Goal: Navigation & Orientation: Find specific page/section

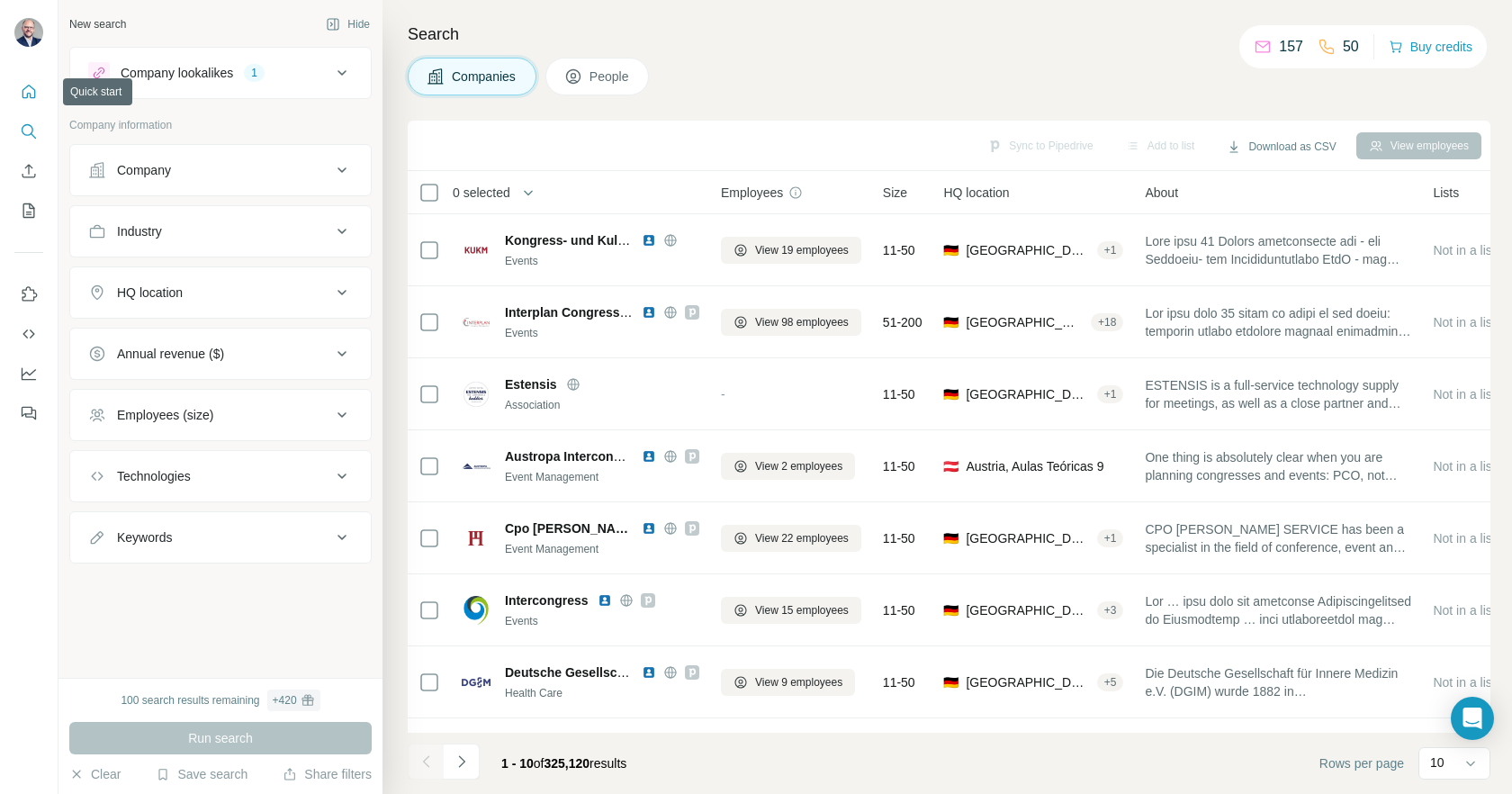
click at [34, 97] on icon "Quick start" at bounding box center [30, 92] width 14 height 14
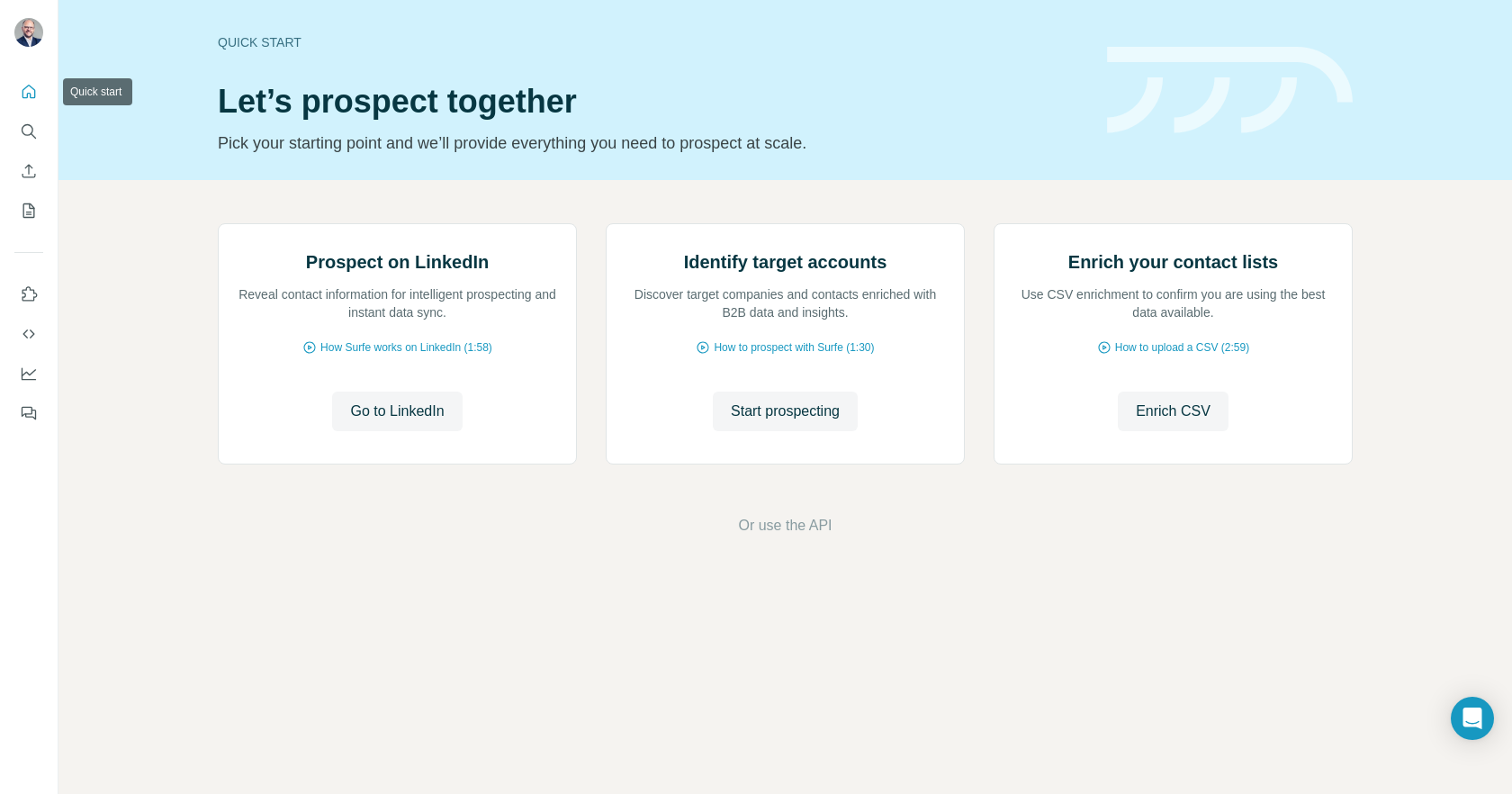
click at [41, 104] on button "Quick start" at bounding box center [28, 92] width 29 height 32
click at [30, 90] on icon "Quick start" at bounding box center [29, 92] width 18 height 18
click at [33, 141] on button "Search" at bounding box center [28, 131] width 29 height 32
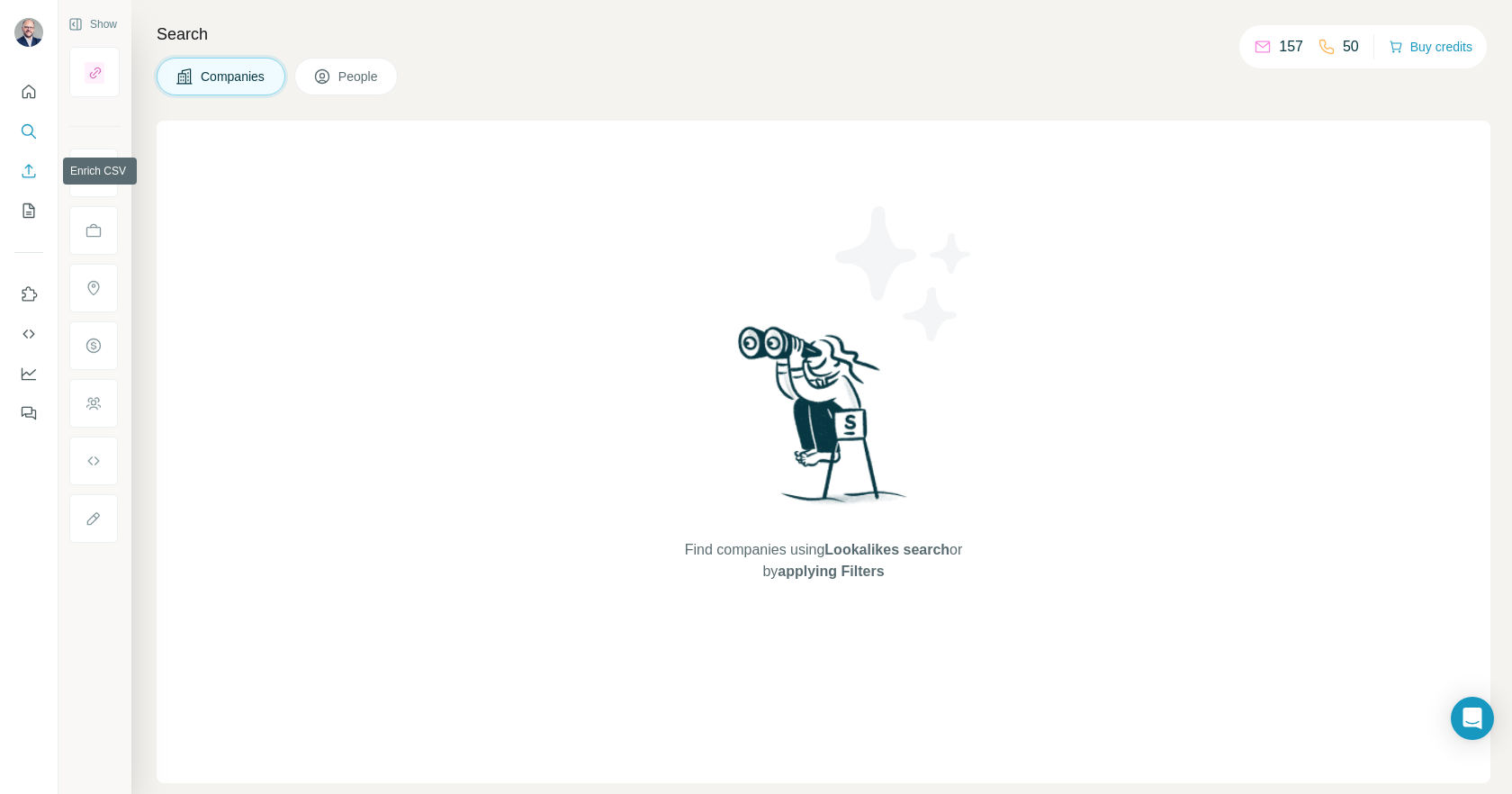
click at [24, 177] on icon "Enrich CSV" at bounding box center [30, 171] width 14 height 14
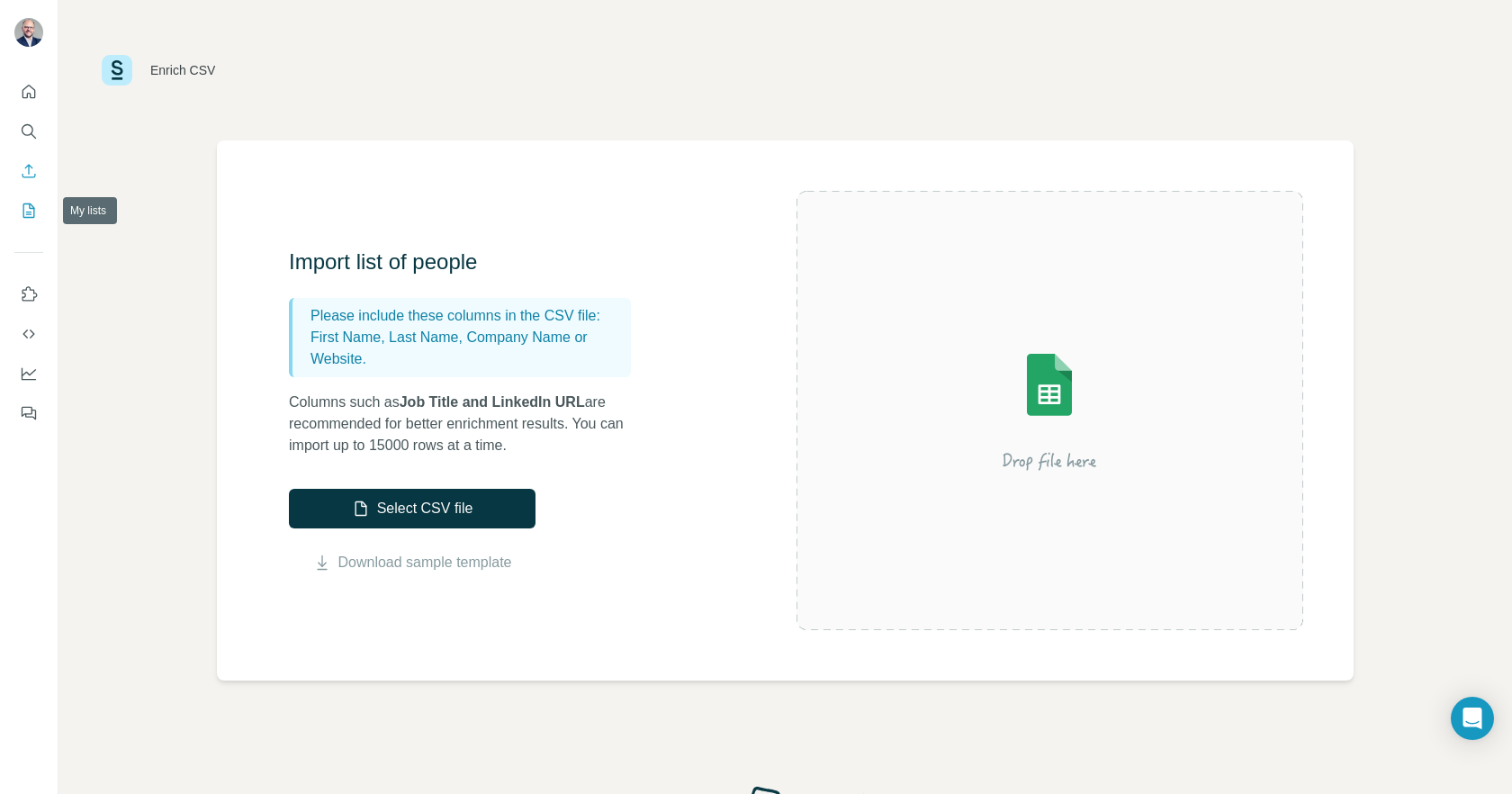
click at [36, 204] on icon "My lists" at bounding box center [29, 210] width 18 height 18
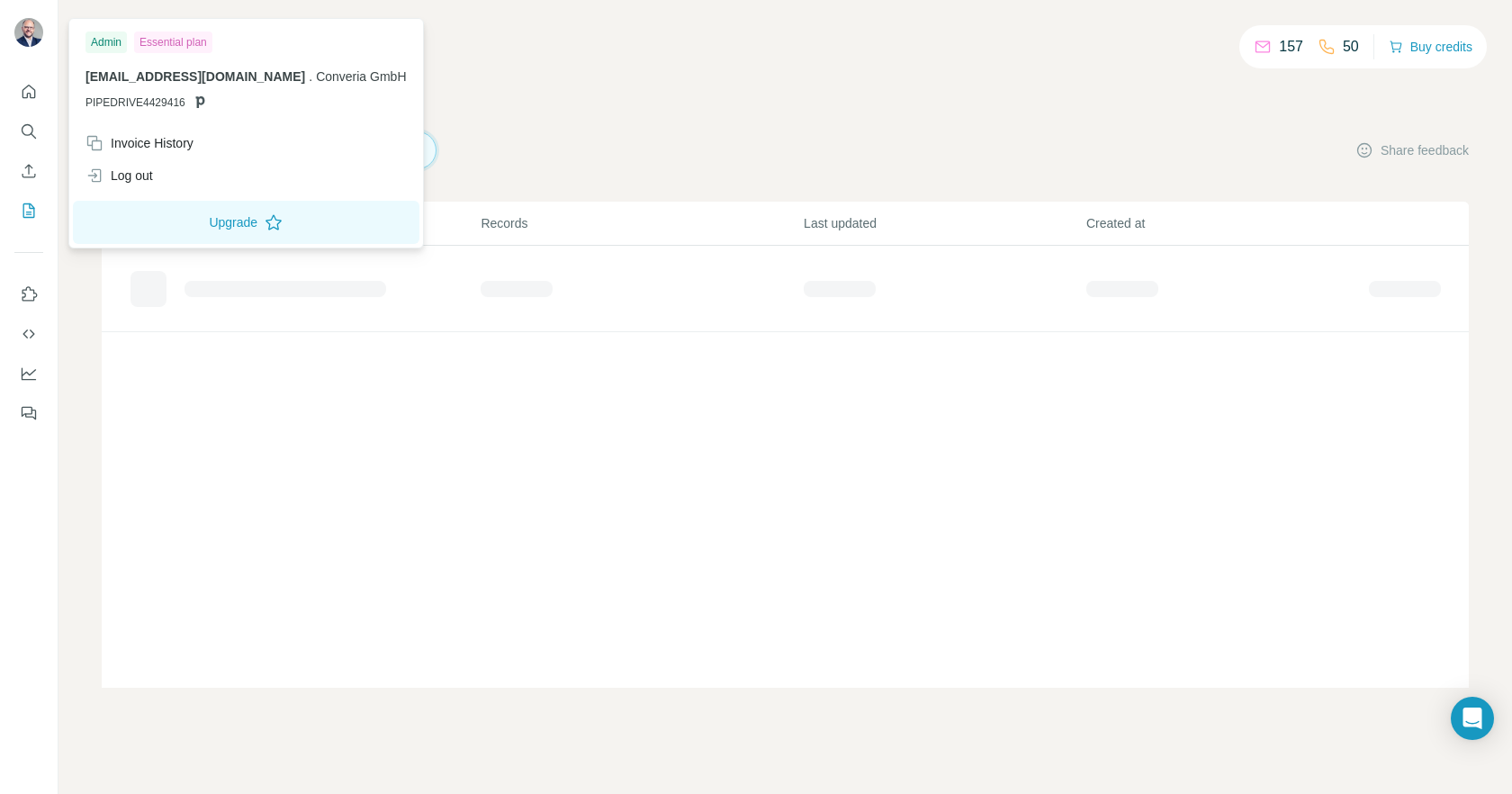
click at [32, 29] on img at bounding box center [28, 32] width 29 height 29
click at [161, 81] on span "[EMAIL_ADDRESS][DOMAIN_NAME]" at bounding box center [195, 76] width 219 height 14
click at [158, 101] on span "PIPEDRIVE4429416" at bounding box center [136, 103] width 100 height 16
click at [620, 98] on div "157 50 Buy credits My lists Companies People Share feedback List name Records L…" at bounding box center [785, 365] width 1366 height 644
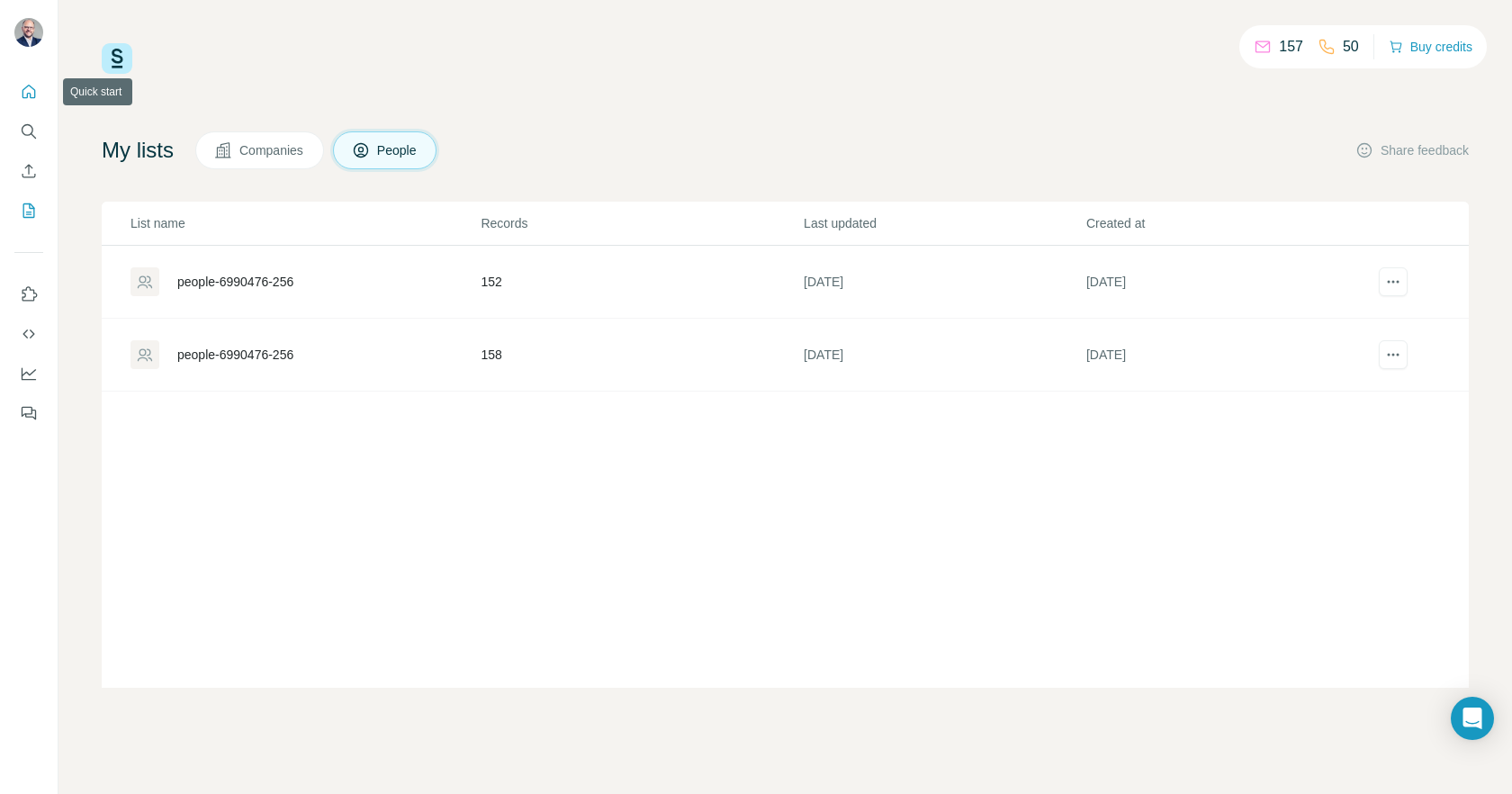
click at [34, 88] on icon "Quick start" at bounding box center [29, 92] width 18 height 18
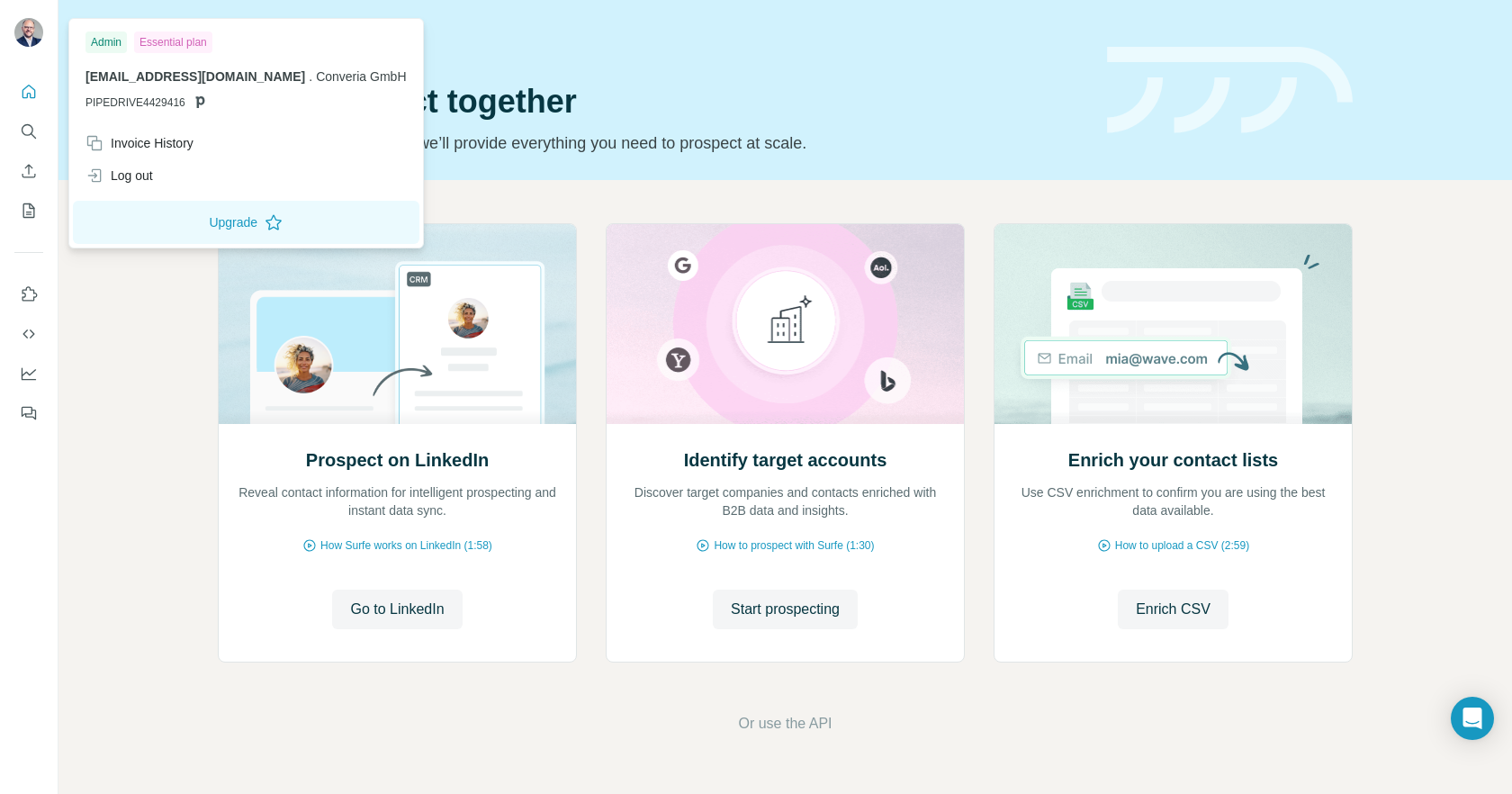
click at [25, 19] on img at bounding box center [28, 32] width 29 height 29
click at [189, 74] on span "[EMAIL_ADDRESS][DOMAIN_NAME]" at bounding box center [195, 76] width 219 height 14
click at [189, 42] on div "Essential plan" at bounding box center [173, 43] width 78 height 22
click at [589, 28] on div "Quick start Let’s prospect together Pick your starting point and we’ll provide …" at bounding box center [651, 90] width 868 height 132
